Goal: Information Seeking & Learning: Learn about a topic

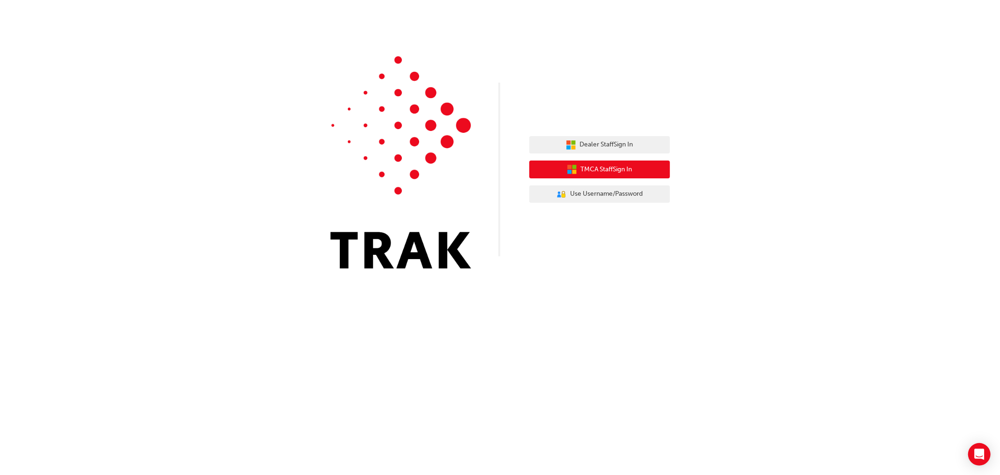
click at [602, 169] on span "TMCA Staff Sign In" at bounding box center [607, 169] width 52 height 11
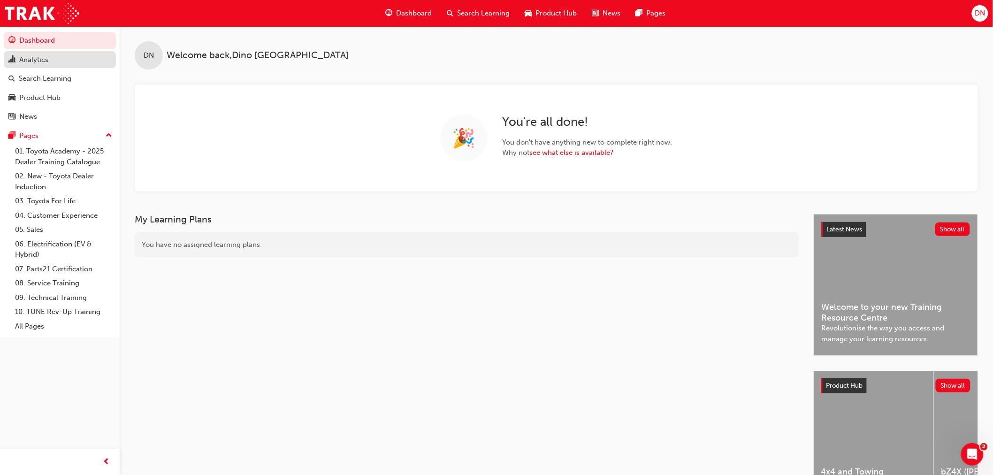
click at [38, 63] on div "Analytics" at bounding box center [33, 59] width 29 height 11
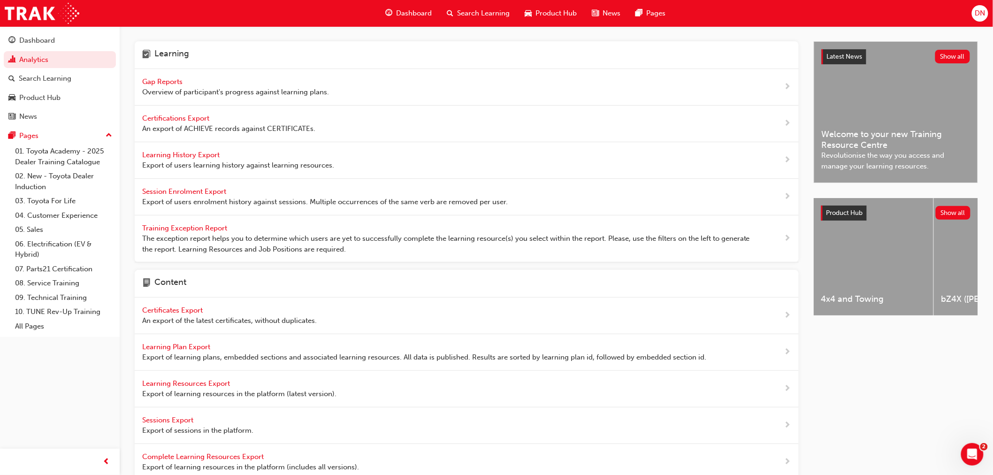
click at [167, 82] on span "Gap Reports" at bounding box center [163, 81] width 42 height 8
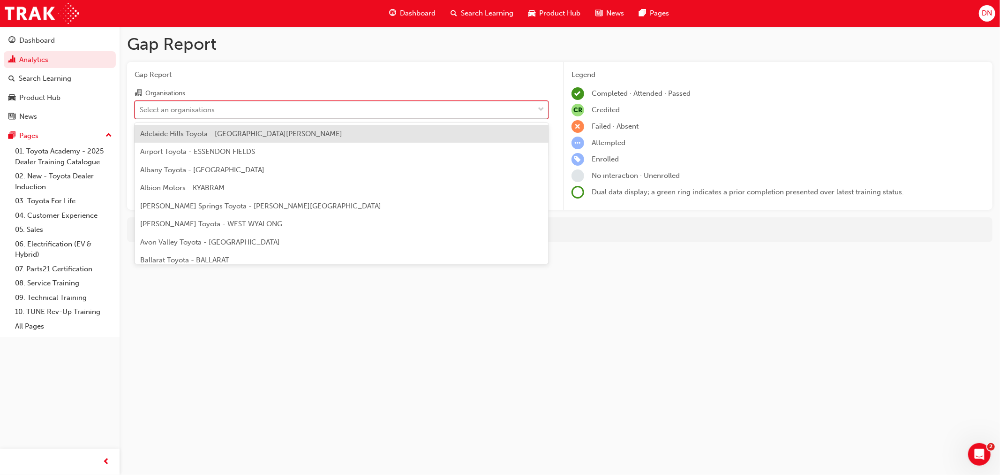
click at [224, 110] on div "Select an organisations" at bounding box center [334, 109] width 399 height 16
click at [141, 110] on input "Organisations option Adelaide Hills Toyota - [GEOGRAPHIC_DATA][PERSON_NAME] foc…" at bounding box center [140, 109] width 1 height 8
type input "waik"
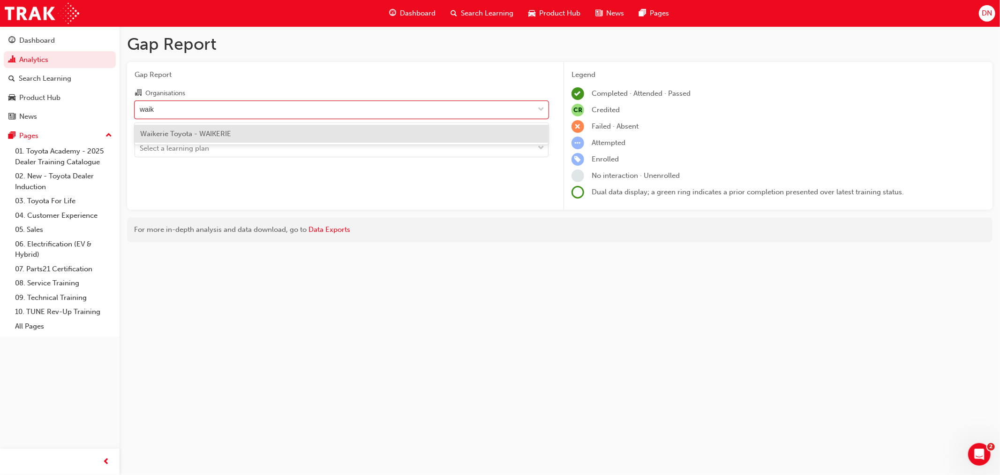
click at [227, 132] on span "Waikerie Toyota - WAIKERIE" at bounding box center [185, 133] width 91 height 8
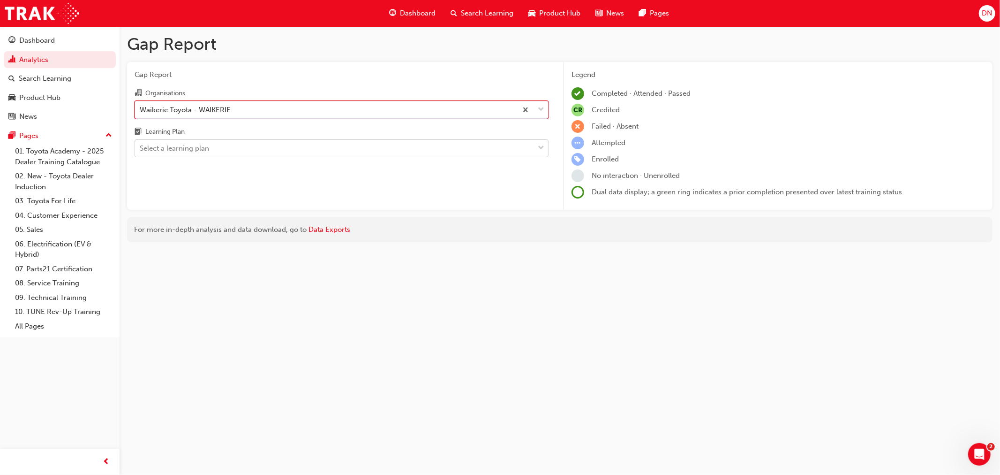
click at [221, 146] on div "Select a learning plan" at bounding box center [334, 148] width 399 height 16
click at [141, 146] on input "Learning Plan Select a learning plan" at bounding box center [140, 148] width 1 height 8
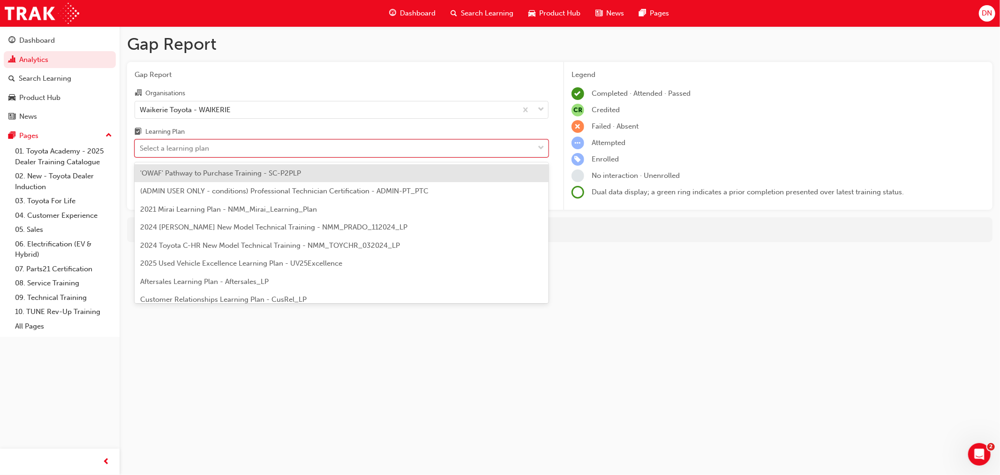
type input "t"
type input "di"
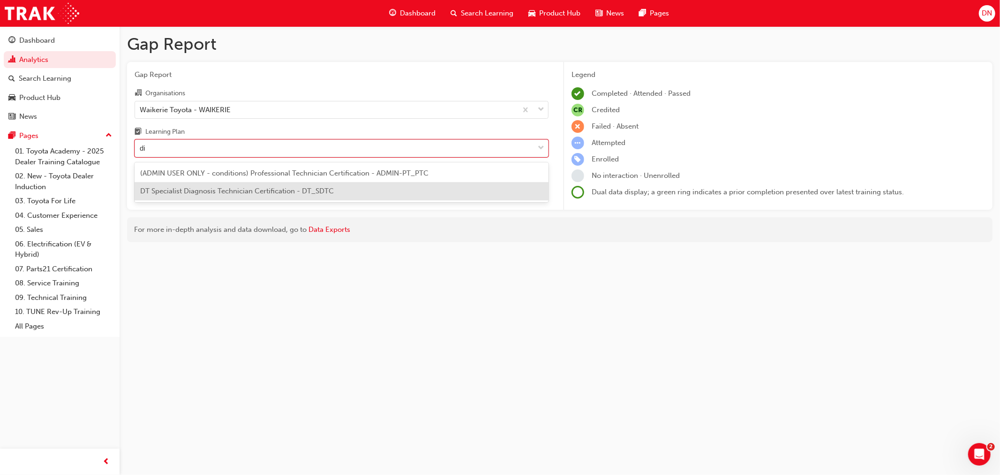
click at [208, 189] on span "DT Specialist Diagnosis Technician Certification - DT_SDTC" at bounding box center [237, 191] width 194 height 8
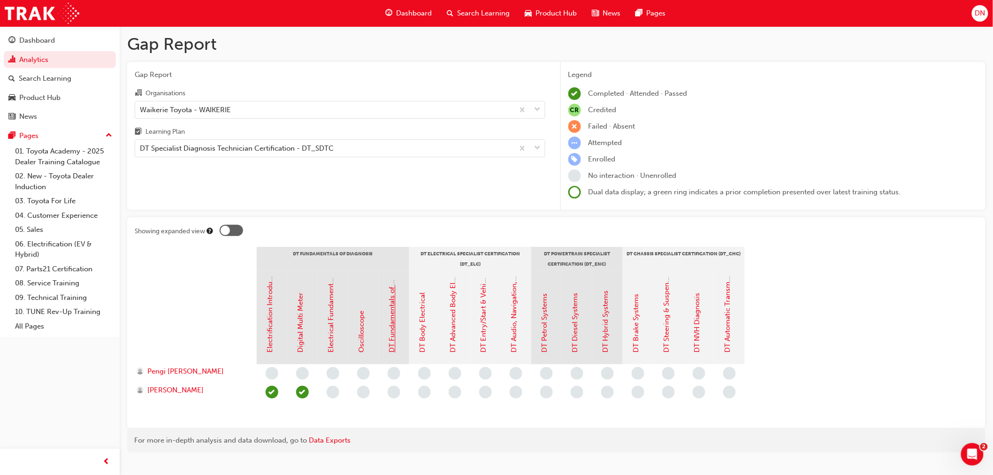
click at [393, 334] on link "DT Fundamentals of Diagnosis" at bounding box center [392, 302] width 8 height 99
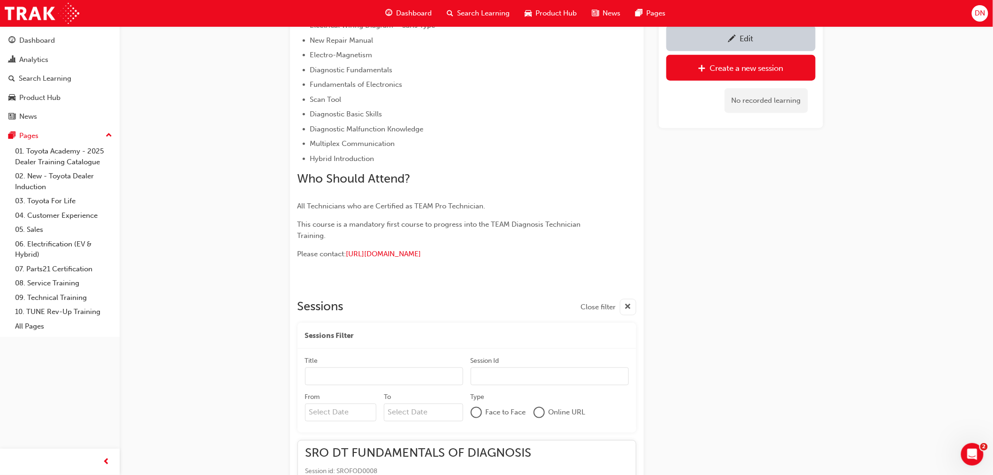
scroll to position [205, 0]
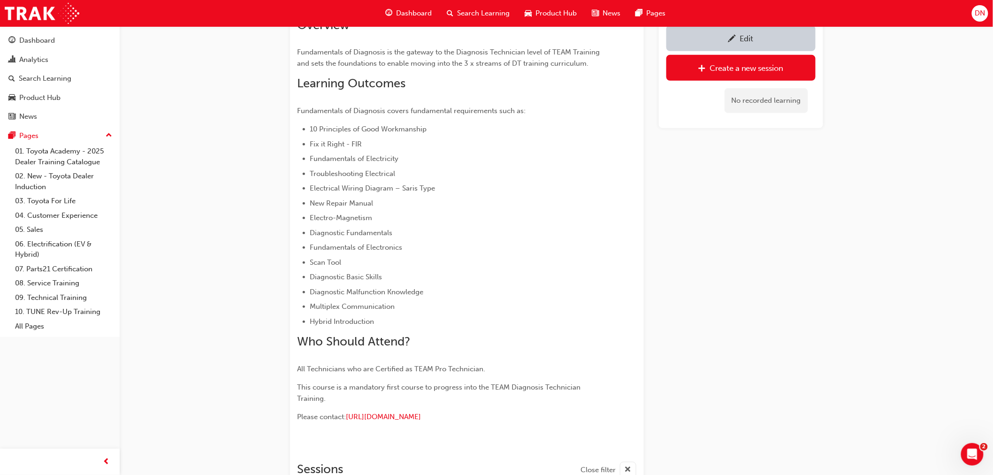
click at [587, 162] on li "Fundamentals of Electricity" at bounding box center [456, 158] width 292 height 11
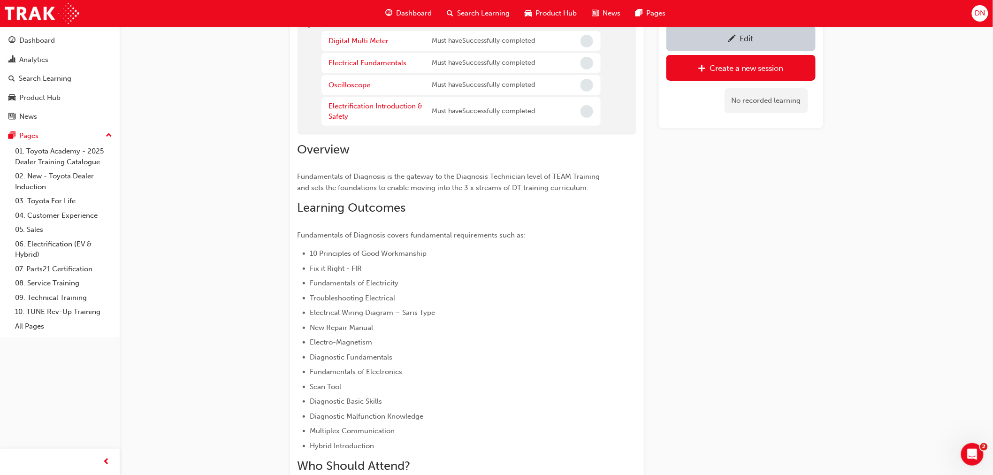
scroll to position [0, 0]
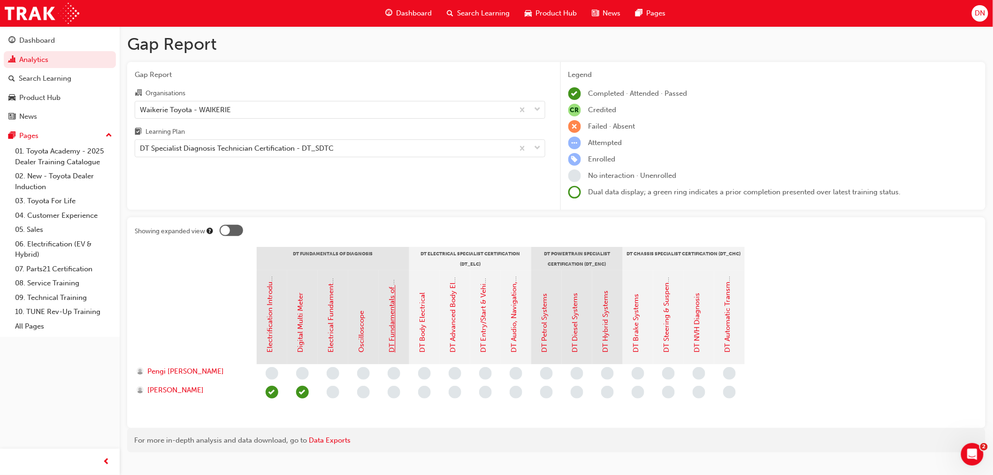
click at [388, 297] on link "DT Fundamentals of Diagnosis" at bounding box center [392, 302] width 8 height 99
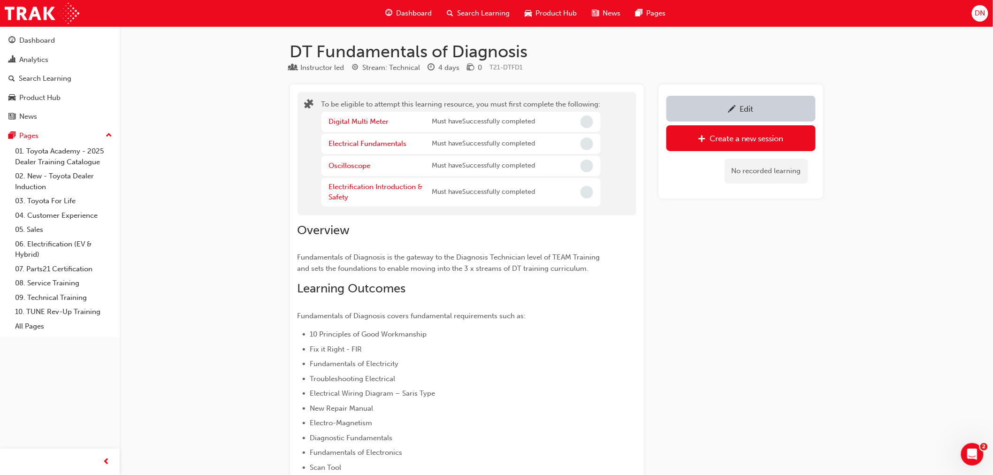
drag, startPoint x: 858, startPoint y: 271, endPoint x: 653, endPoint y: 43, distance: 307.2
click at [472, 48] on h1 "DT Fundamentals of Diagnosis" at bounding box center [556, 51] width 533 height 21
copy h1 "DT Fundamentals of Diagnosis"
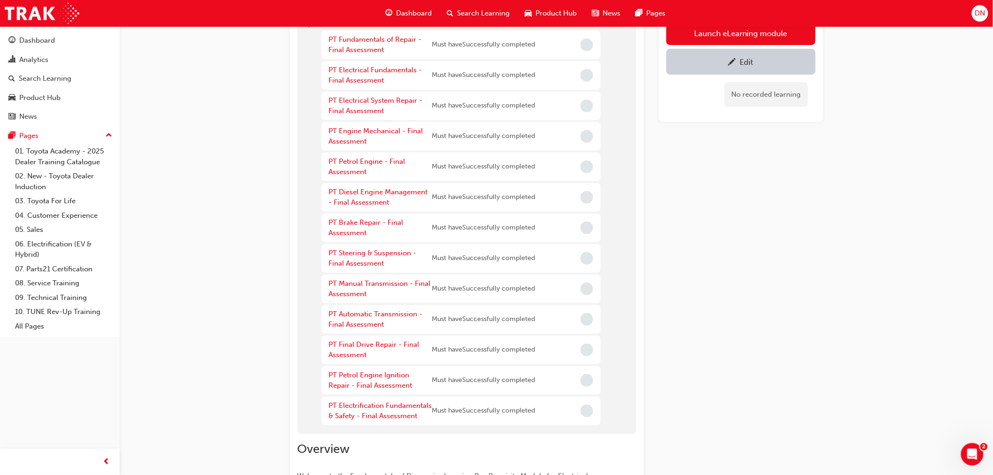
scroll to position [76, 0]
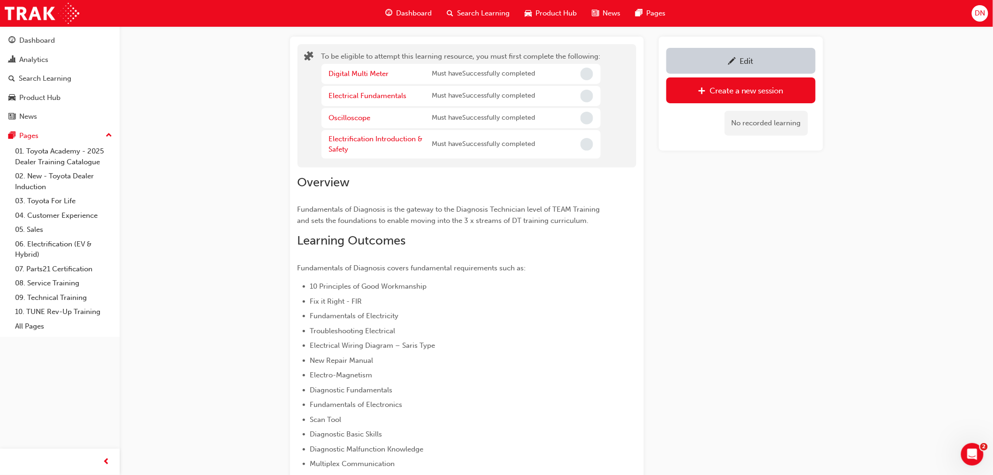
scroll to position [32, 0]
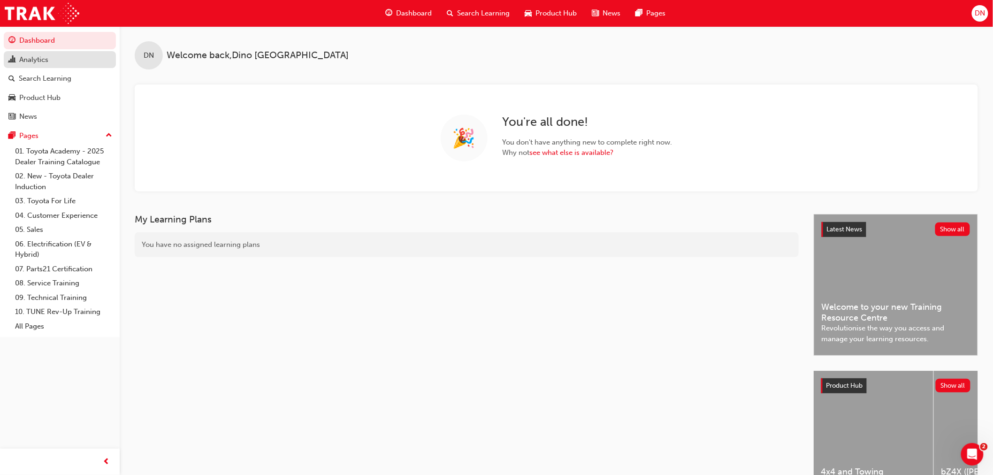
click at [34, 66] on div "Analytics" at bounding box center [59, 60] width 103 height 12
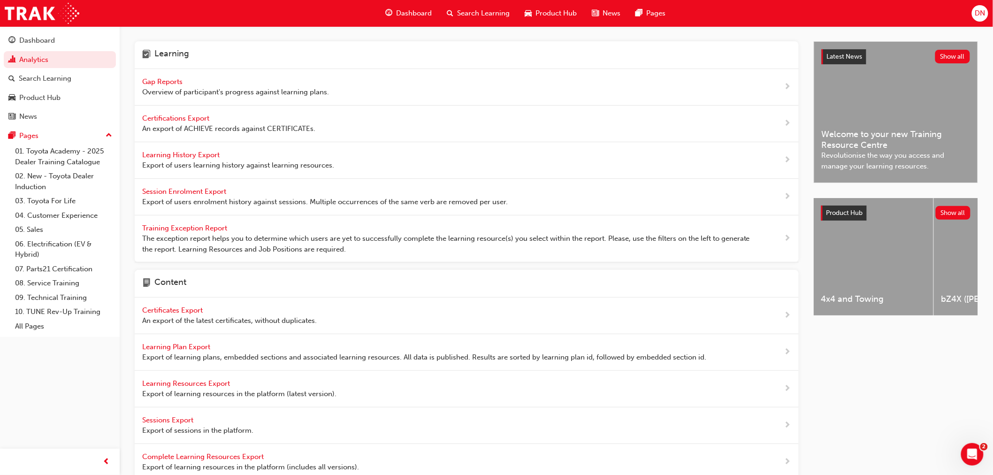
click at [174, 78] on span "Gap Reports" at bounding box center [163, 81] width 42 height 8
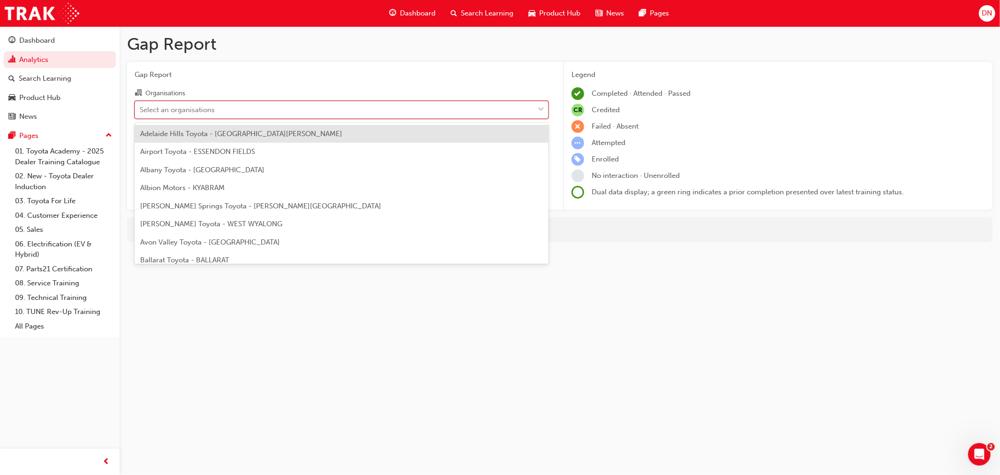
click at [178, 108] on div "Select an organisations" at bounding box center [177, 109] width 75 height 11
click at [141, 108] on input "Organisations option Adelaide Hills Toyota - MOUNT BARKER focused, 1 of 301. 30…" at bounding box center [140, 109] width 1 height 8
type input "big"
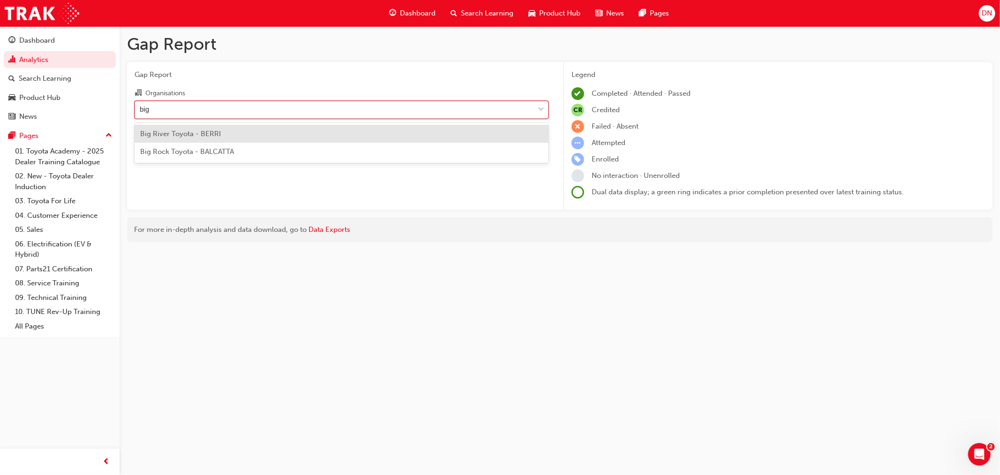
click at [193, 135] on span "Big River Toyota - BERRI" at bounding box center [180, 133] width 81 height 8
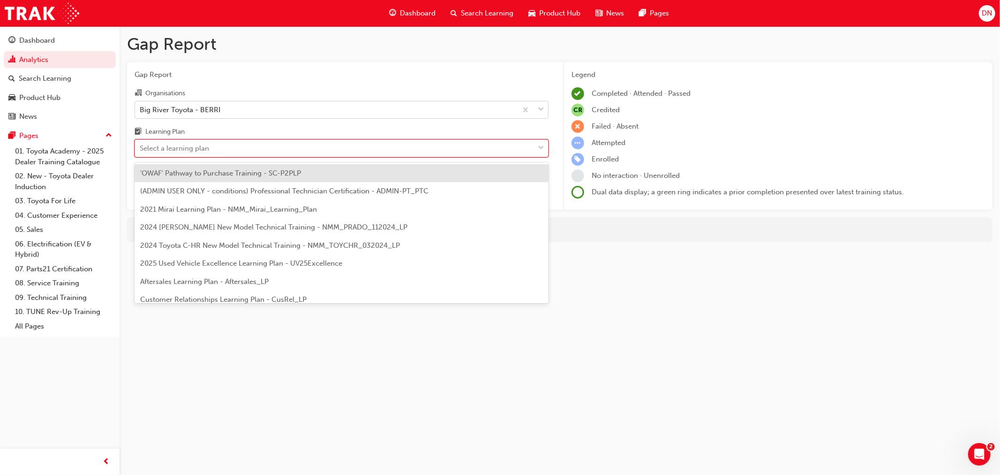
click at [195, 148] on div "Select a learning plan" at bounding box center [174, 148] width 69 height 11
click at [141, 148] on input "Learning Plan option 'OWAF' Pathway to Purchase Training - SC-P2PLP focused, 1 …" at bounding box center [140, 148] width 1 height 8
type input "dt"
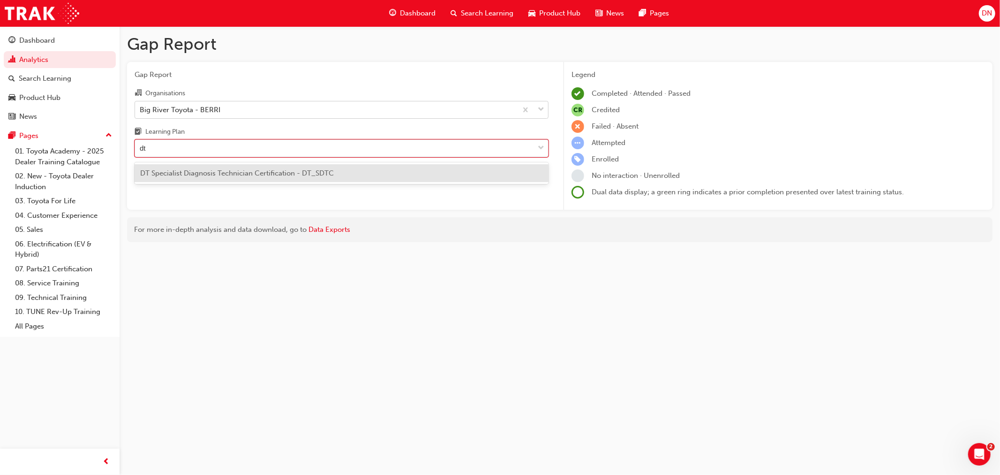
click at [207, 171] on span "DT Specialist Diagnosis Technician Certification - DT_SDTC" at bounding box center [237, 173] width 194 height 8
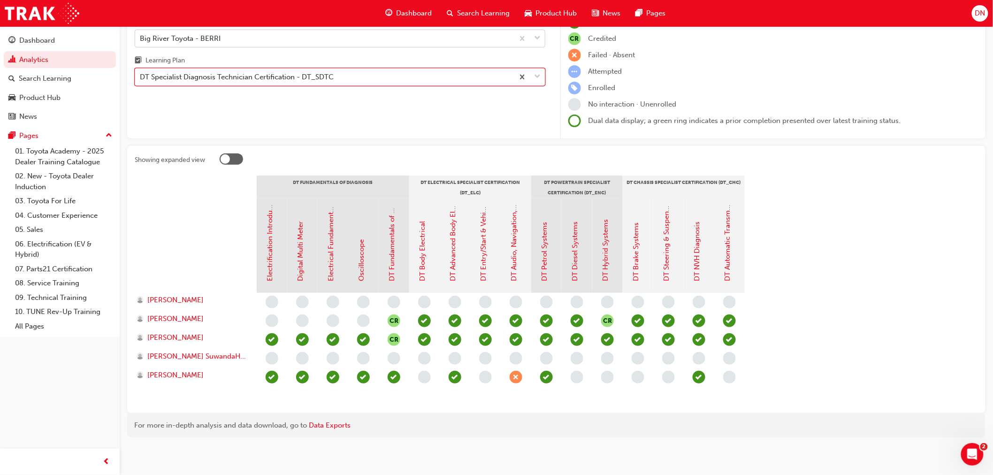
scroll to position [72, 0]
click at [167, 372] on span "Ty Glassey" at bounding box center [175, 374] width 56 height 11
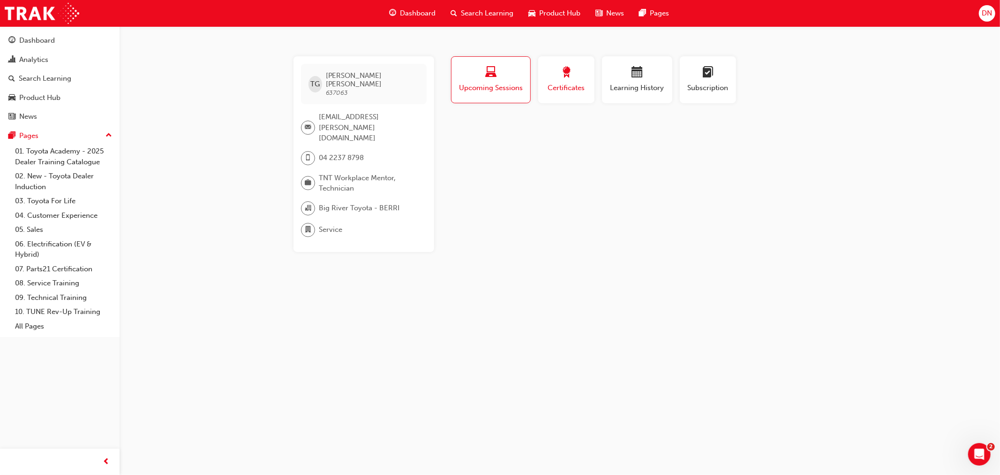
click at [584, 73] on div "button" at bounding box center [567, 74] width 42 height 15
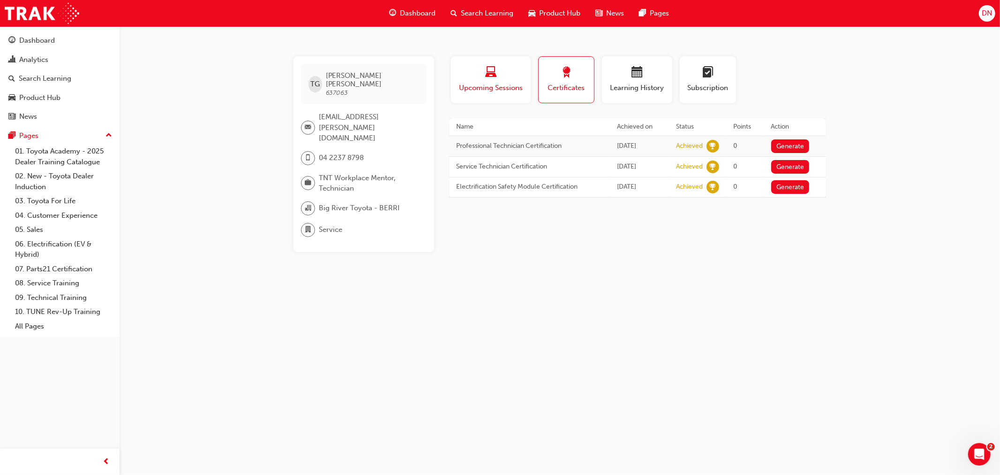
click at [488, 81] on div "Upcoming Sessions" at bounding box center [491, 80] width 66 height 27
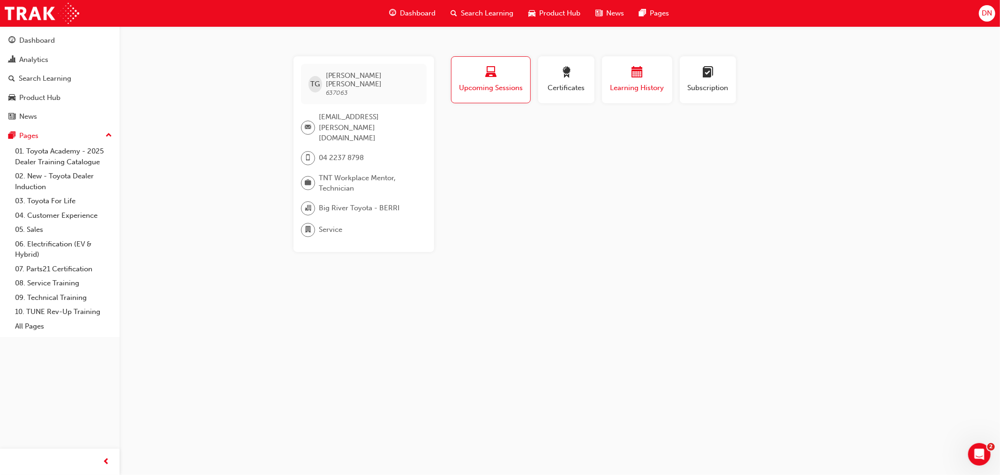
click at [637, 72] on span "calendar-icon" at bounding box center [637, 73] width 11 height 13
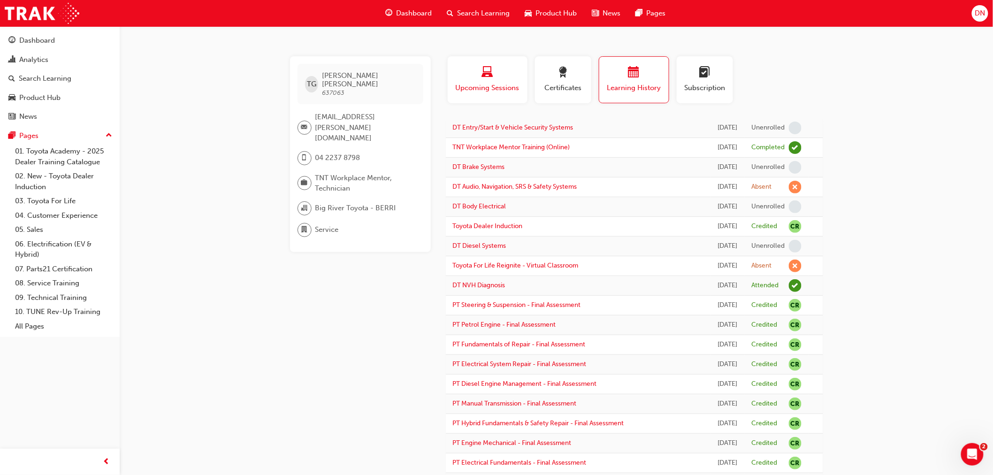
click at [485, 83] on span "Upcoming Sessions" at bounding box center [488, 88] width 66 height 11
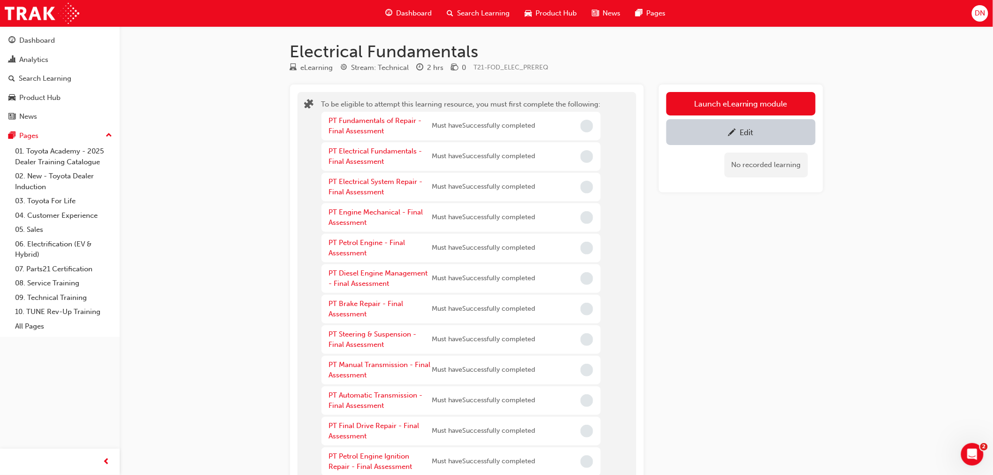
drag, startPoint x: 498, startPoint y: 315, endPoint x: 487, endPoint y: 72, distance: 243.7
drag, startPoint x: 480, startPoint y: 54, endPoint x: 292, endPoint y: 54, distance: 187.6
click at [292, 54] on h1 "Electrical Fundamentals" at bounding box center [556, 51] width 533 height 21
copy h1 "Electrical Fundamentals"
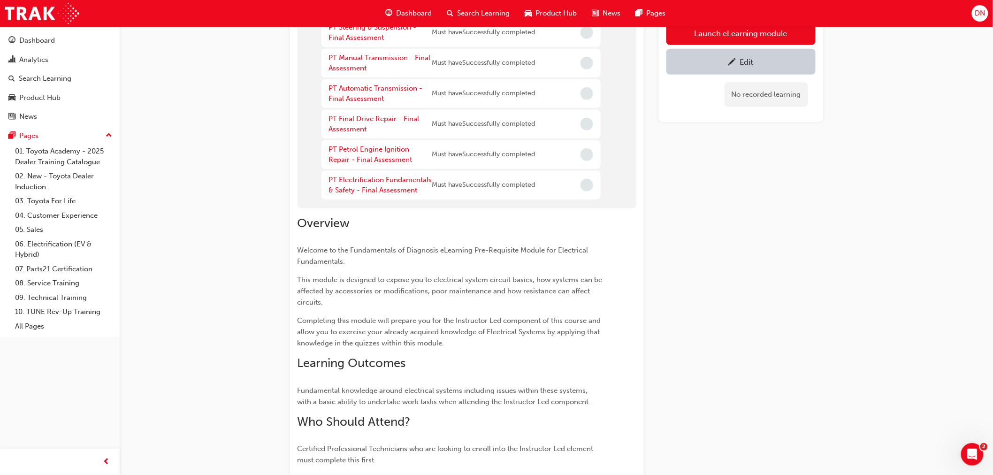
scroll to position [388, 0]
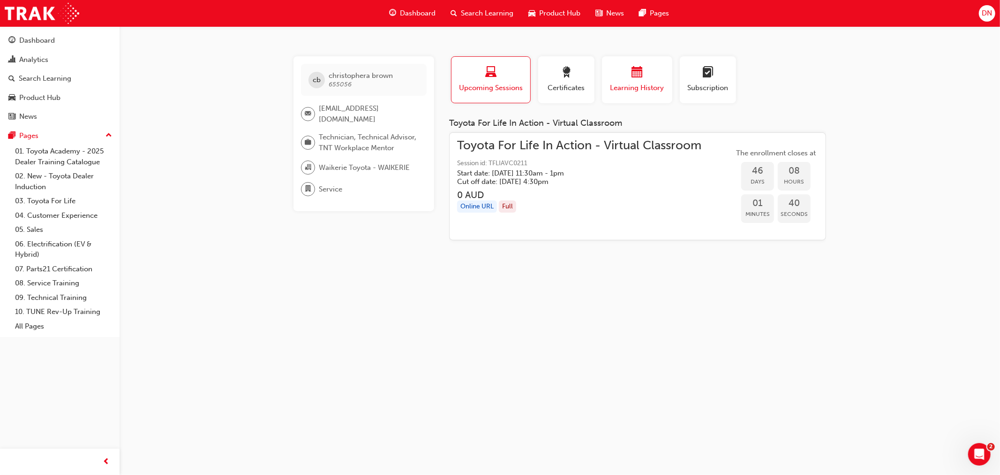
click at [637, 86] on span "Learning History" at bounding box center [637, 88] width 56 height 11
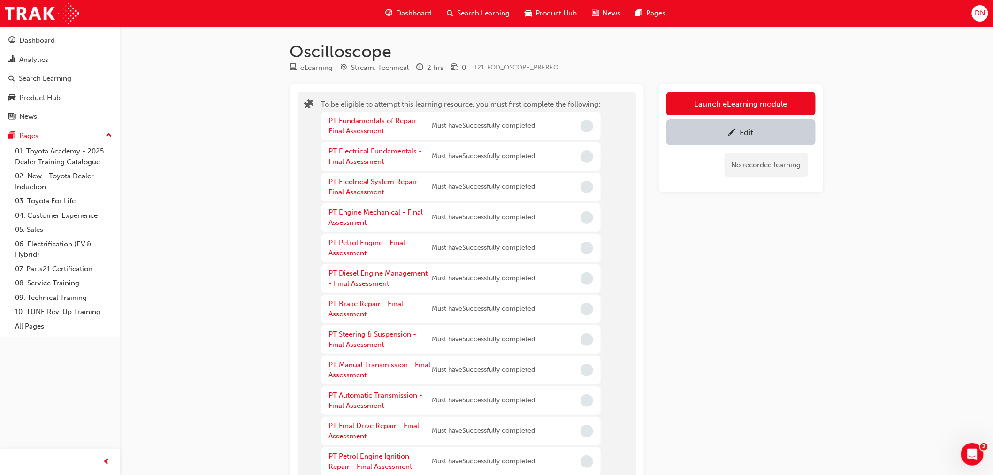
click at [335, 53] on h1 "Oscilloscope" at bounding box center [556, 51] width 533 height 21
click at [335, 52] on h1 "Oscilloscope" at bounding box center [556, 51] width 533 height 21
copy h1 "Oscilloscope"
click at [691, 284] on div "Launch eLearning module Edit No recorded learning" at bounding box center [741, 441] width 164 height 714
